Goal: Information Seeking & Learning: Learn about a topic

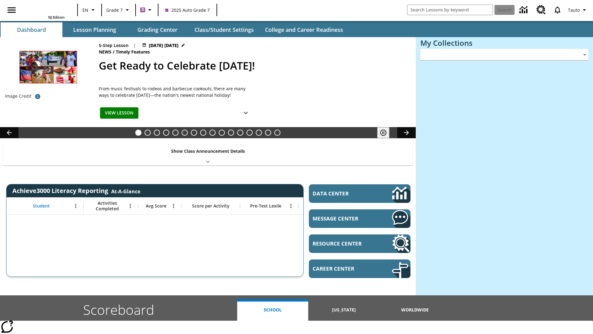
type input "-1"
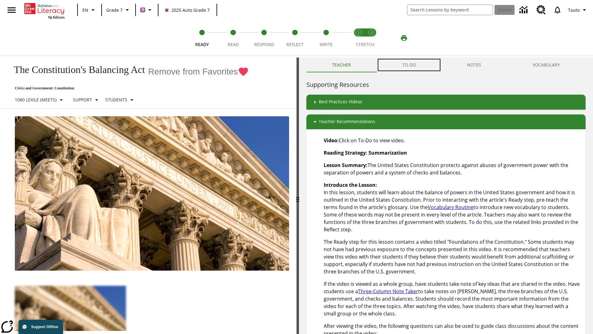
click at [409, 65] on button "TO-DO" at bounding box center [409, 64] width 65 height 15
